Goal: Find specific page/section: Find specific page/section

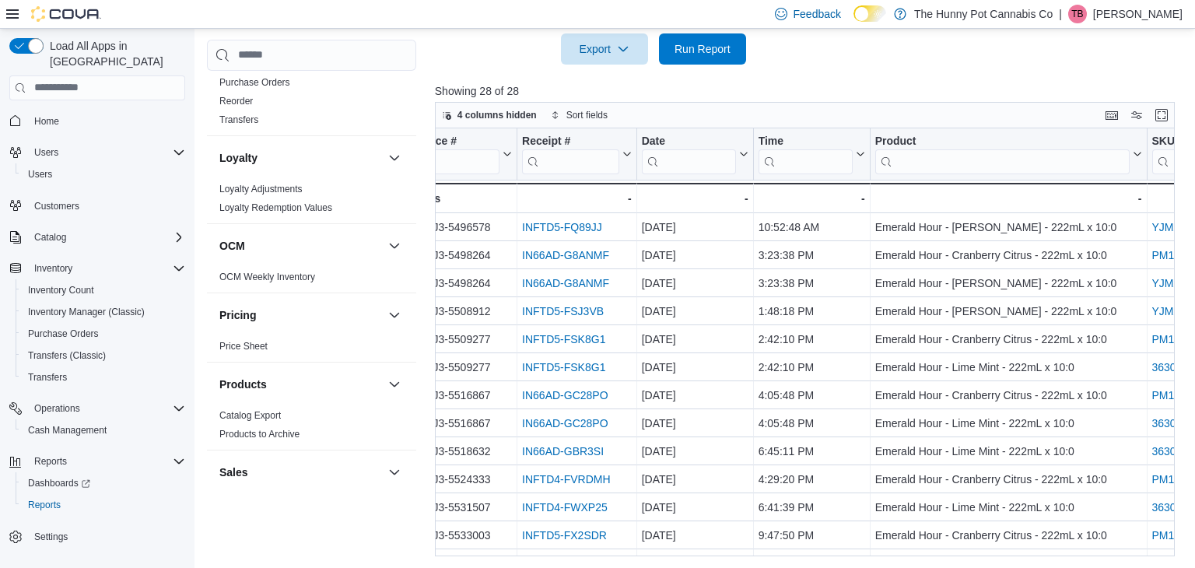
scroll to position [464, 0]
